Goal: Information Seeking & Learning: Find contact information

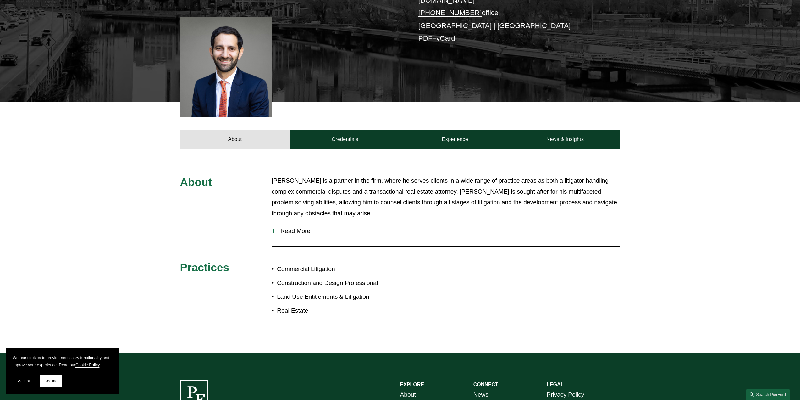
scroll to position [189, 0]
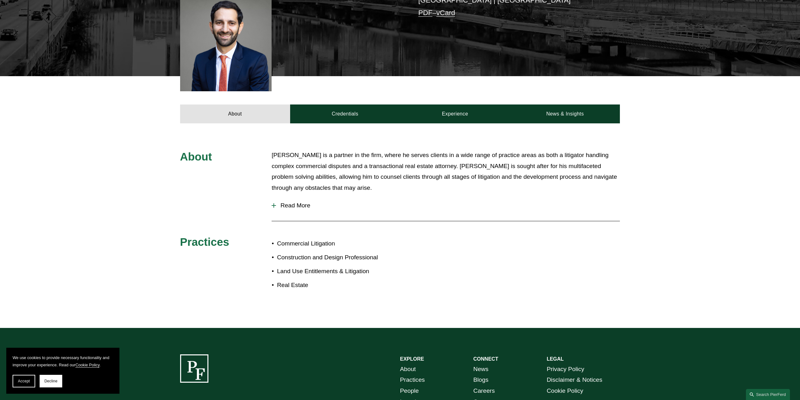
click at [276, 203] on div at bounding box center [274, 205] width 4 height 4
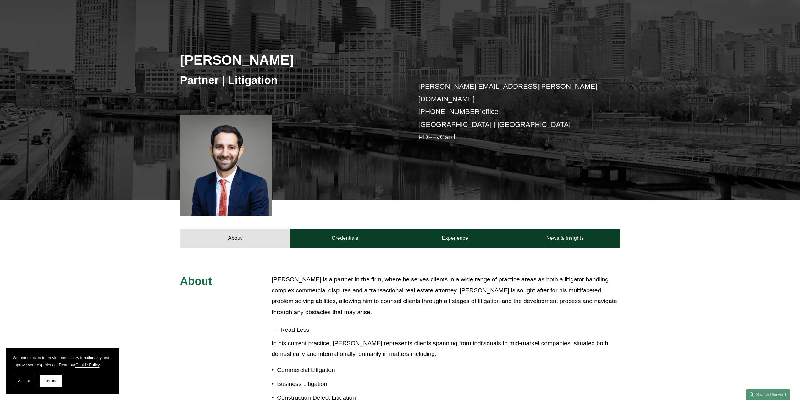
scroll to position [31, 0]
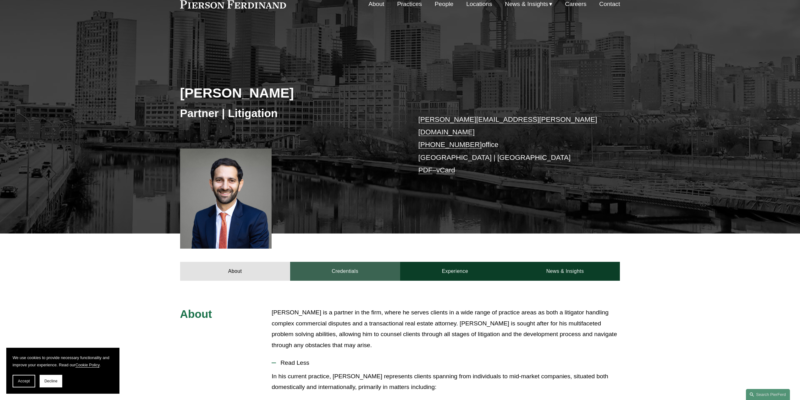
click at [348, 265] on link "Credentials" at bounding box center [345, 271] width 110 height 19
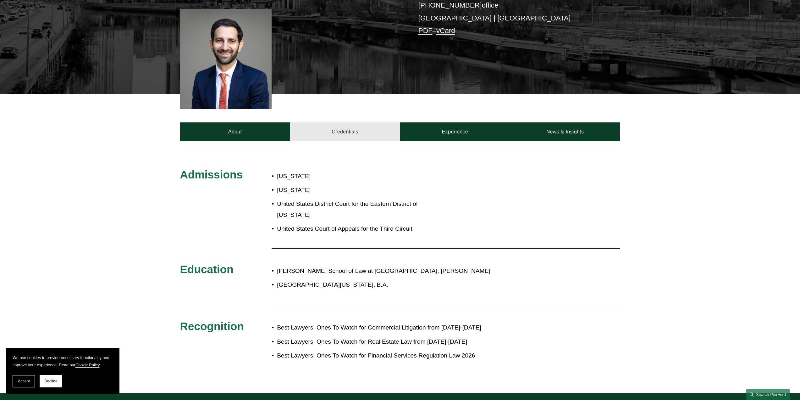
scroll to position [189, 0]
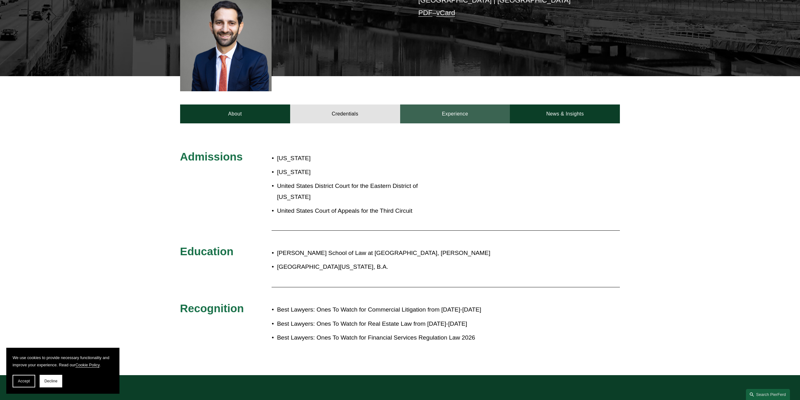
click at [460, 106] on link "Experience" at bounding box center [455, 113] width 110 height 19
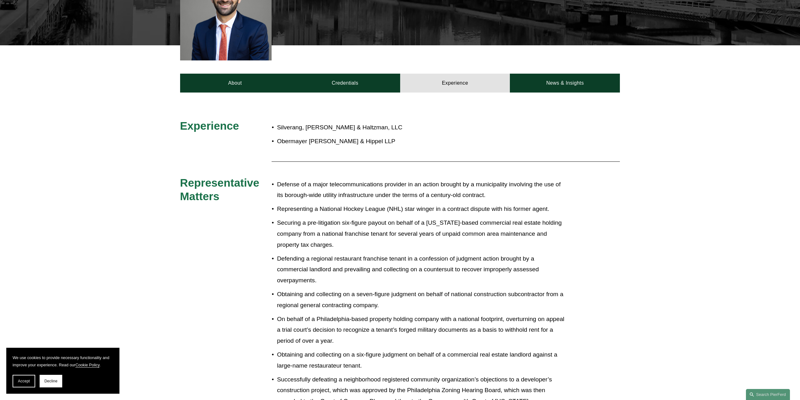
scroll to position [0, 0]
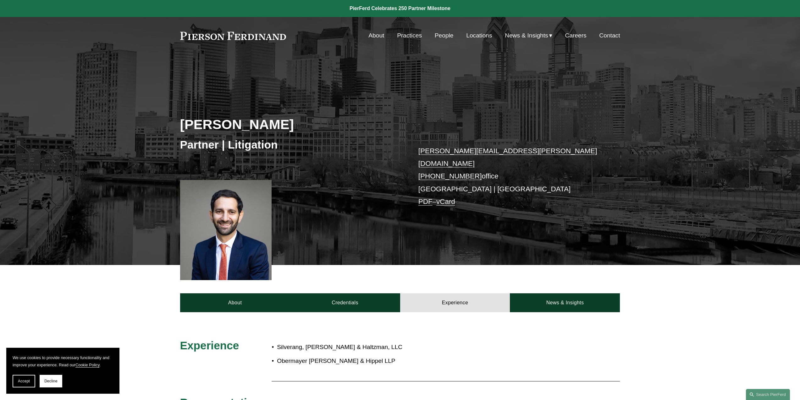
click at [610, 34] on link "Contact" at bounding box center [609, 36] width 21 height 12
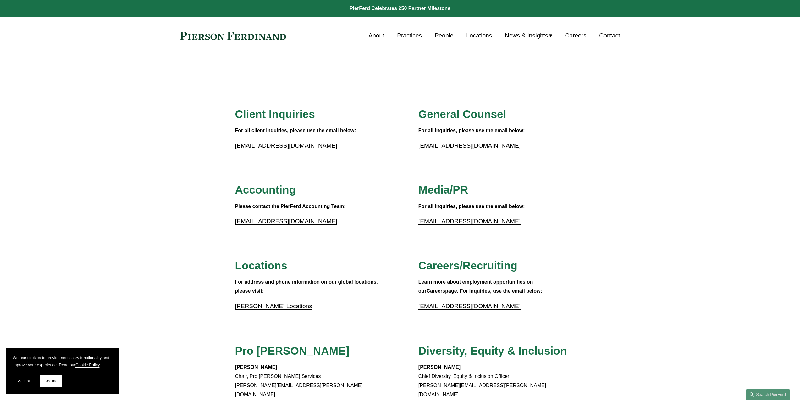
click at [479, 34] on link "Locations" at bounding box center [479, 36] width 26 height 12
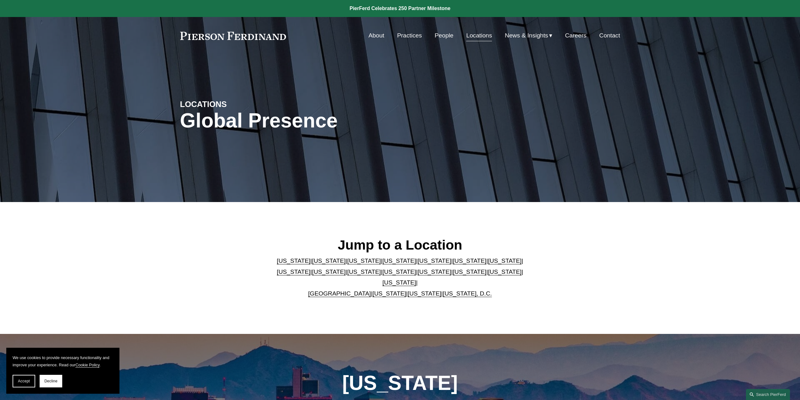
click at [488, 275] on link "[US_STATE]" at bounding box center [505, 271] width 34 height 7
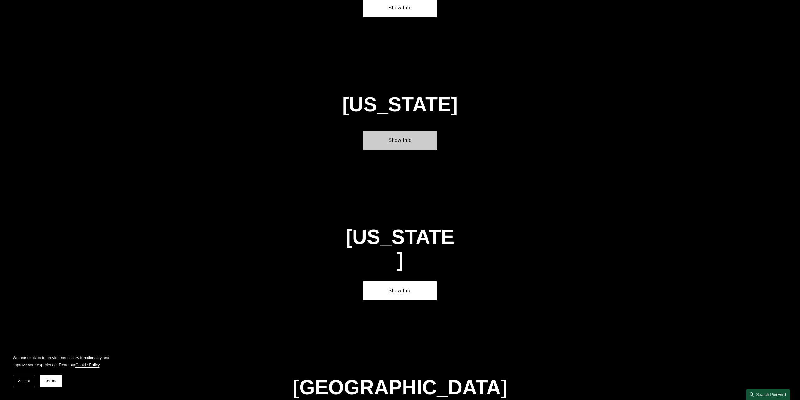
scroll to position [2056, 0]
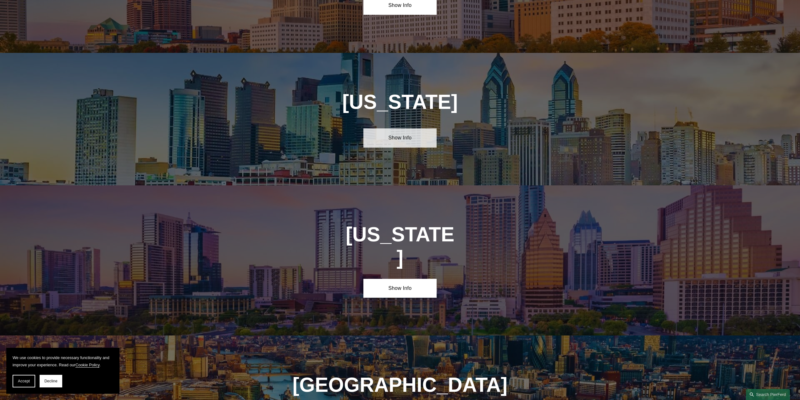
click at [398, 128] on link "Show Info" at bounding box center [400, 137] width 73 height 19
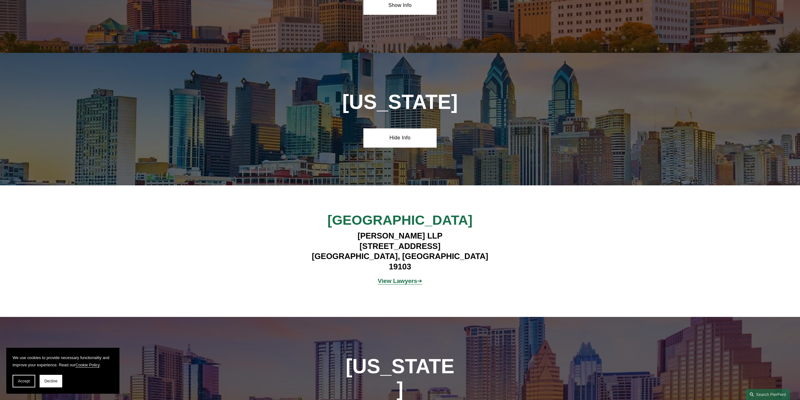
click at [413, 277] on strong "View Lawyers" at bounding box center [398, 280] width 40 height 7
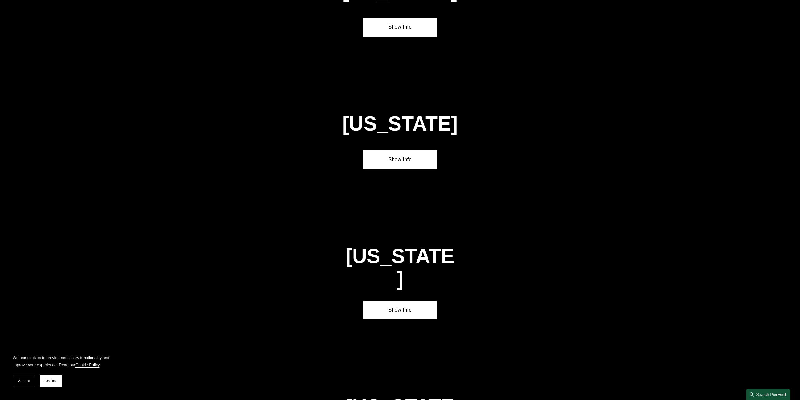
scroll to position [503, 0]
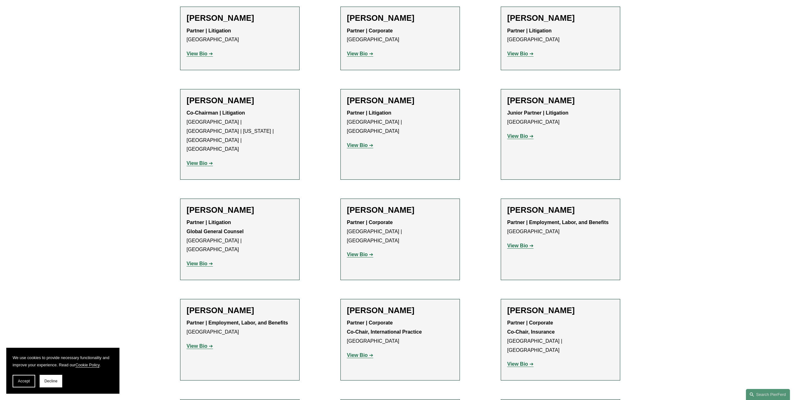
scroll to position [472, 0]
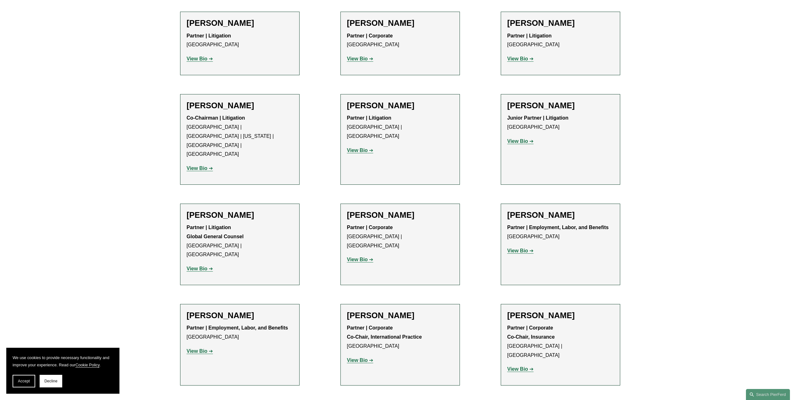
click at [364, 147] on strong "View Bio" at bounding box center [357, 149] width 21 height 5
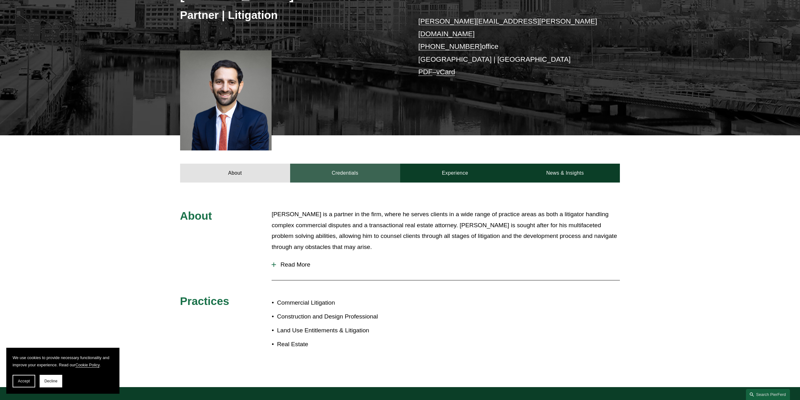
scroll to position [110, 0]
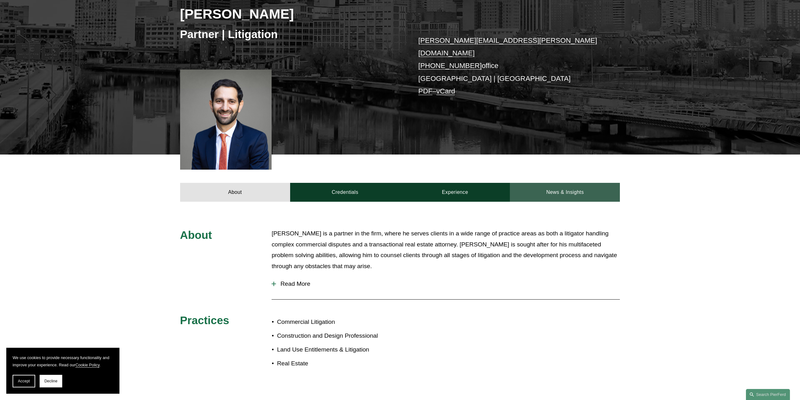
click at [575, 183] on link "News & Insights" at bounding box center [565, 192] width 110 height 19
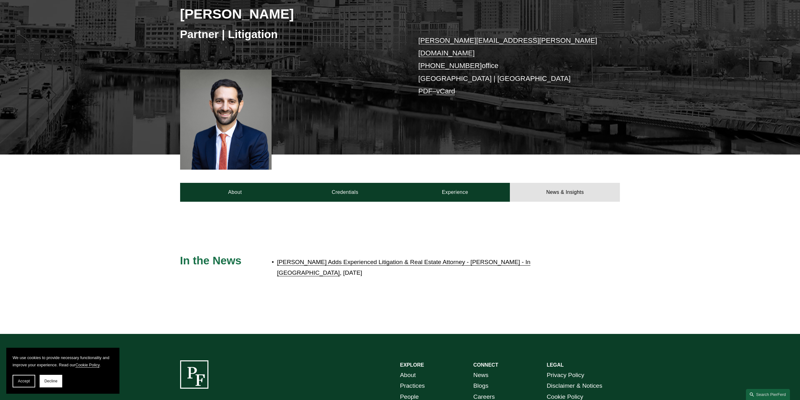
click at [355, 258] on link "Pierson Ferdinand Adds Experienced Litigation & Real Estate Attorney - Eric Fre…" at bounding box center [403, 267] width 253 height 18
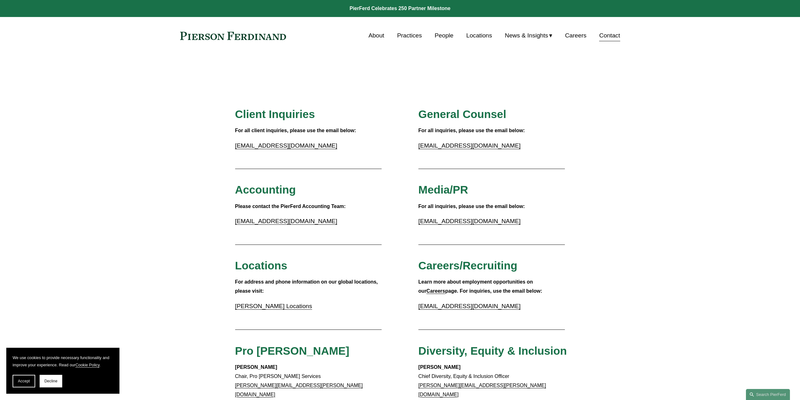
click at [280, 308] on link "[PERSON_NAME] Locations" at bounding box center [273, 306] width 77 height 7
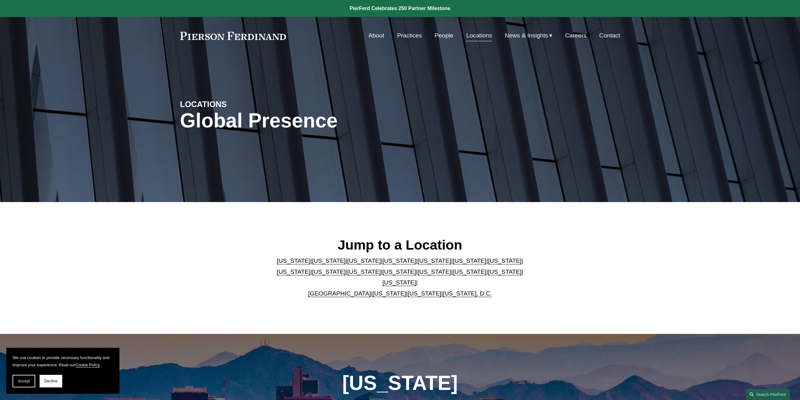
click at [347, 275] on link "New Jersey" at bounding box center [364, 271] width 34 height 7
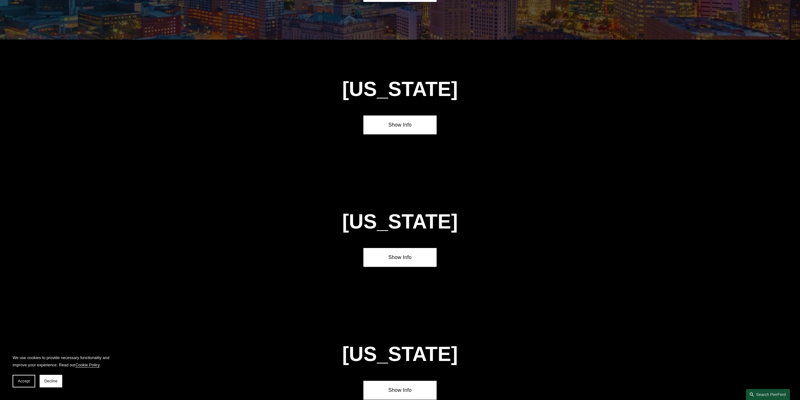
scroll to position [1526, 0]
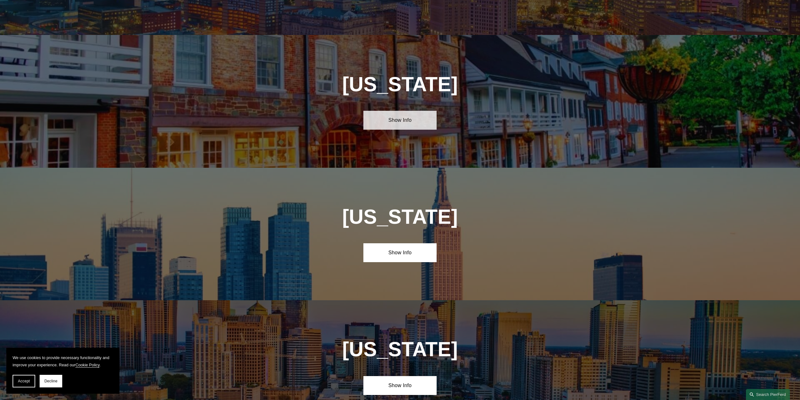
click at [401, 111] on link "Show Info" at bounding box center [400, 120] width 73 height 19
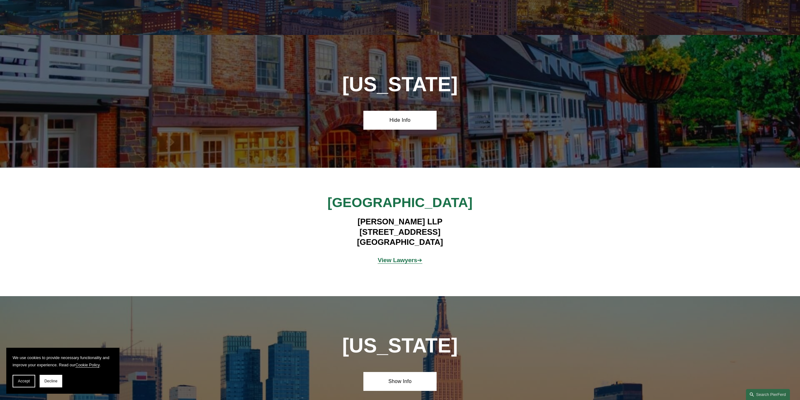
click at [419, 216] on h4 "Pierson Ferdinand LLP 100 Overlook Center, 2nd Floor Princeton, NJ 08540" at bounding box center [399, 231] width 183 height 31
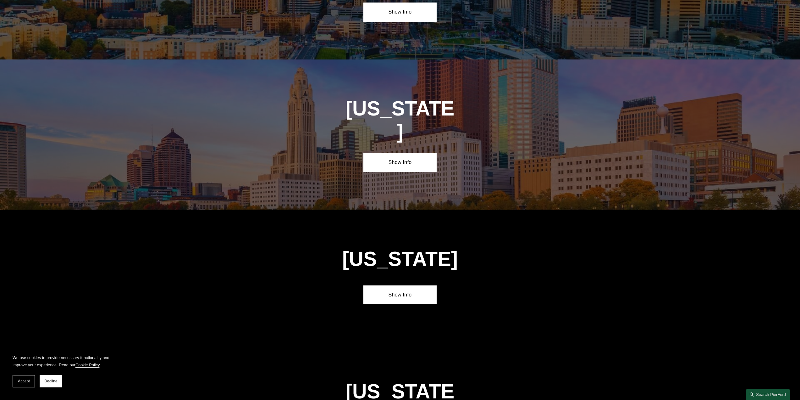
scroll to position [2029, 0]
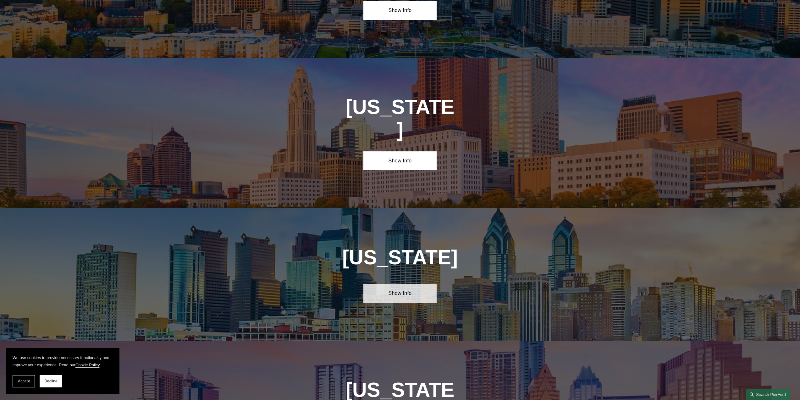
click at [398, 284] on link "Show Info" at bounding box center [400, 293] width 73 height 19
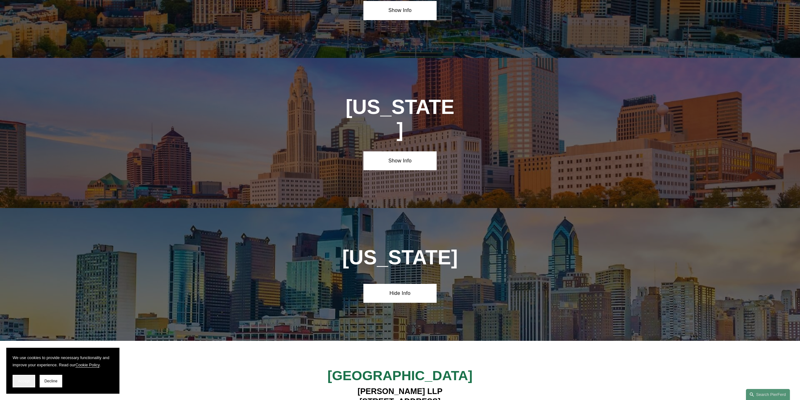
click at [26, 379] on span "Accept" at bounding box center [24, 381] width 12 height 4
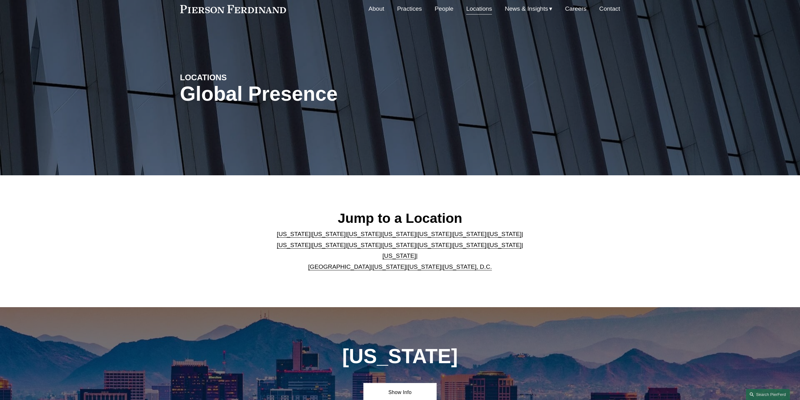
scroll to position [0, 0]
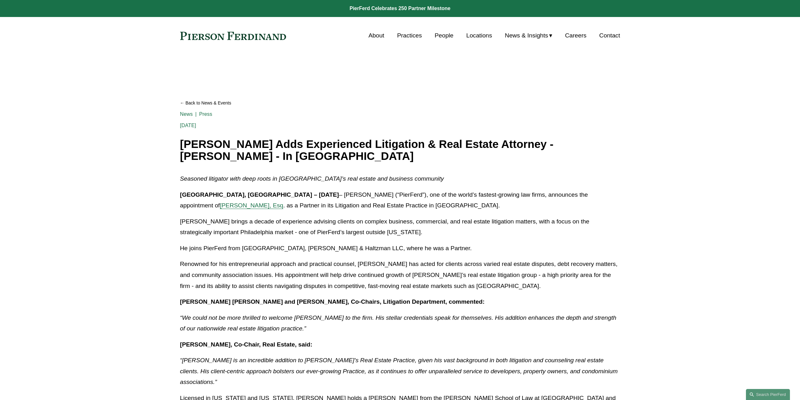
click at [374, 35] on link "About" at bounding box center [377, 36] width 16 height 12
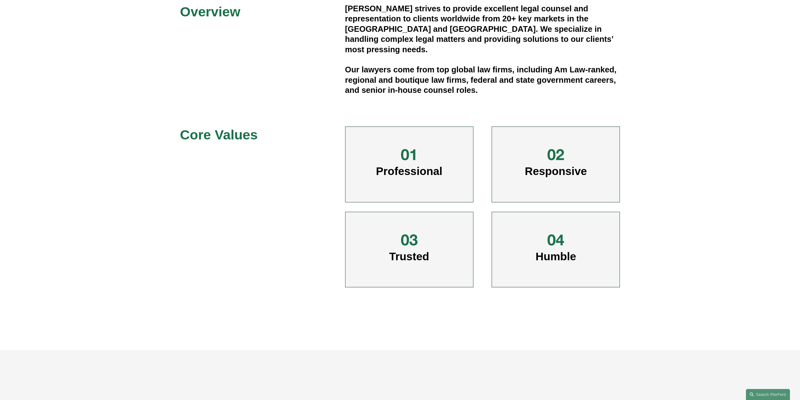
scroll to position [252, 0]
